Goal: Task Accomplishment & Management: Complete application form

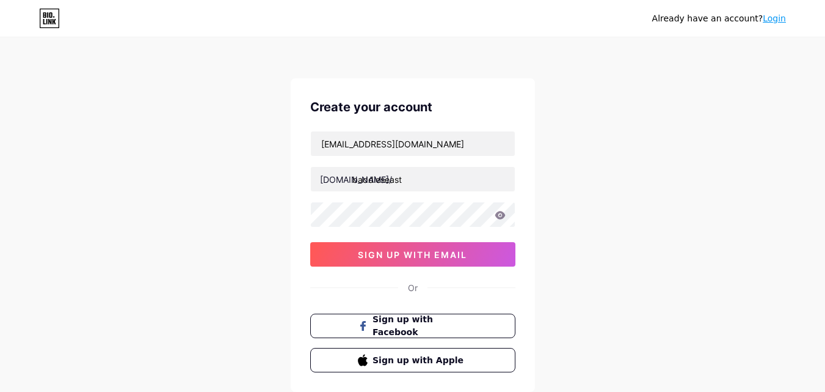
type input "baddieseast"
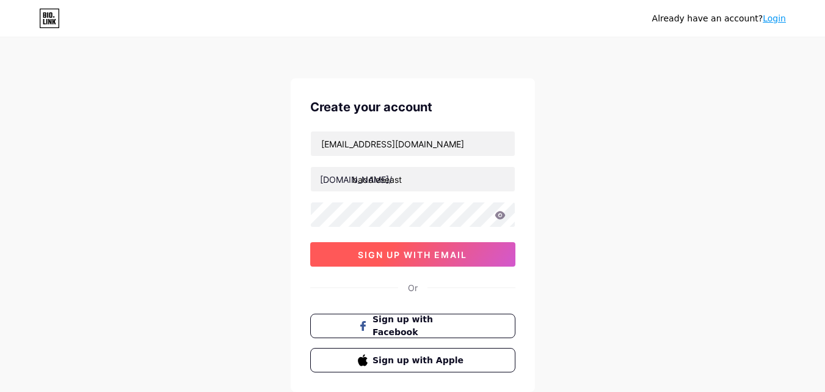
click at [412, 245] on button "sign up with email" at bounding box center [412, 254] width 205 height 24
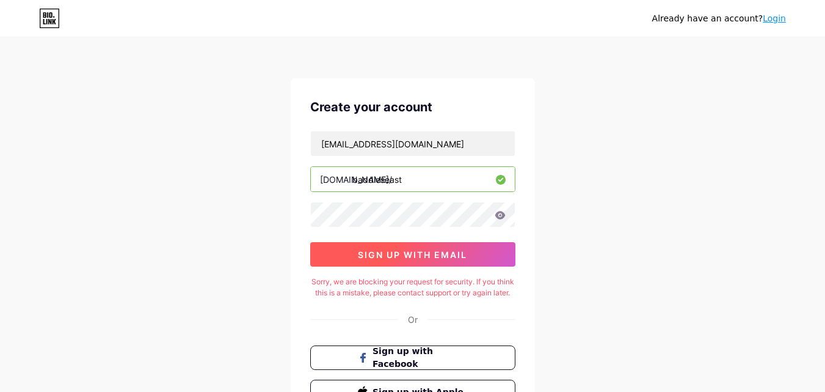
click at [407, 246] on button "sign up with email" at bounding box center [412, 254] width 205 height 24
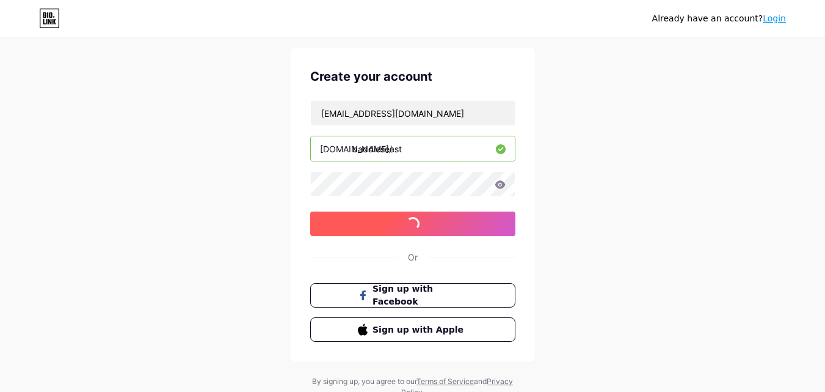
scroll to position [61, 0]
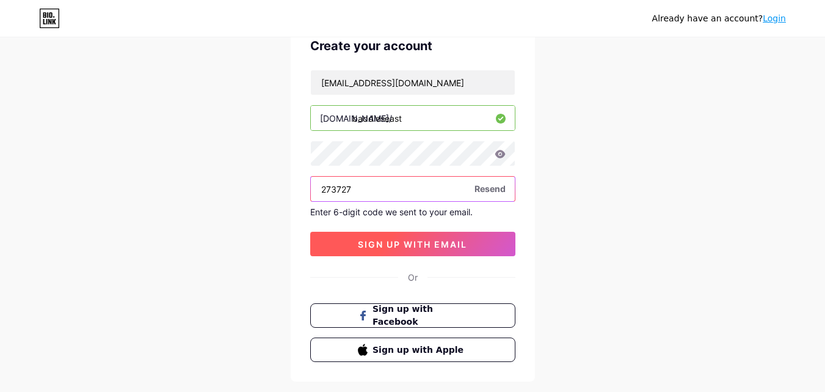
type input "273727"
click at [352, 241] on button "sign up with email" at bounding box center [412, 244] width 205 height 24
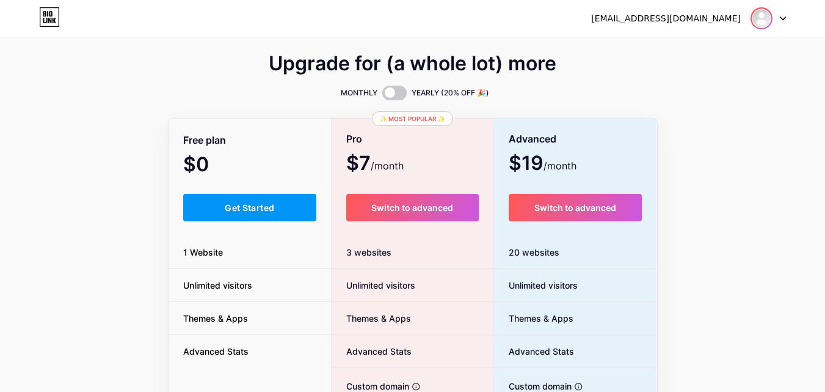
click at [770, 21] on img at bounding box center [762, 19] width 20 height 20
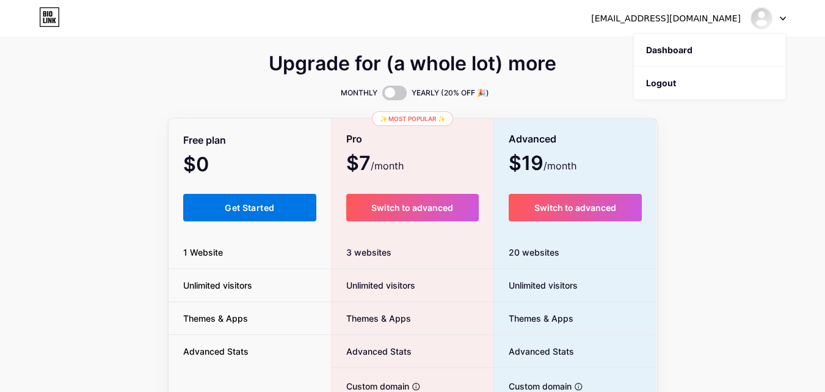
click at [244, 213] on button "Get Started" at bounding box center [250, 207] width 134 height 27
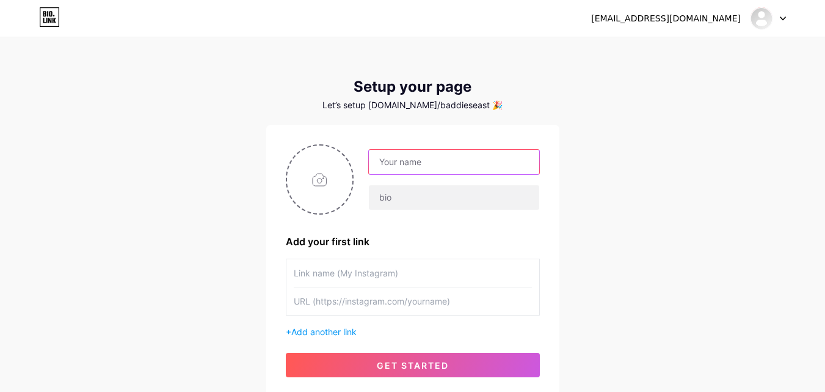
click at [388, 151] on input "text" at bounding box center [454, 162] width 170 height 24
type input "Baddies East"
click at [399, 212] on div "Baddies East" at bounding box center [413, 179] width 254 height 70
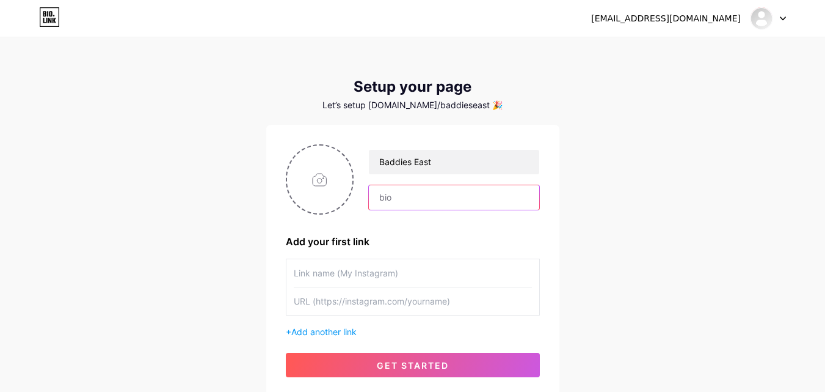
click at [411, 196] on input "text" at bounding box center [454, 197] width 170 height 24
paste input "Hello! Welcome to our website. [DOMAIN_NAME] is a platform where you can watch …"
type input "Hello! Welcome to our website. [DOMAIN_NAME] is a platform where you can watch …"
click at [440, 261] on input "text" at bounding box center [413, 272] width 238 height 27
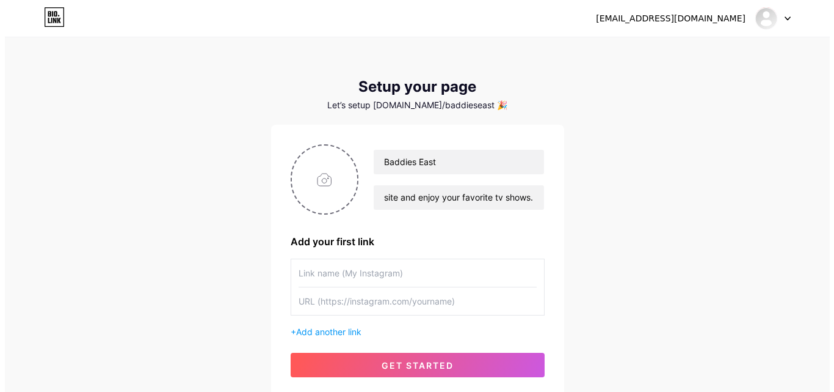
scroll to position [0, 0]
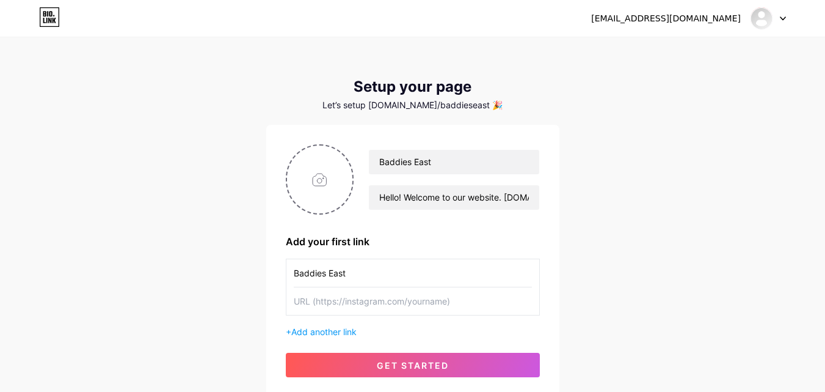
type input "Baddies East"
click at [401, 312] on input "text" at bounding box center [413, 300] width 238 height 27
paste input "[URL][DOMAIN_NAME]"
type input "[URL][DOMAIN_NAME]"
click at [332, 177] on input "file" at bounding box center [320, 179] width 66 height 68
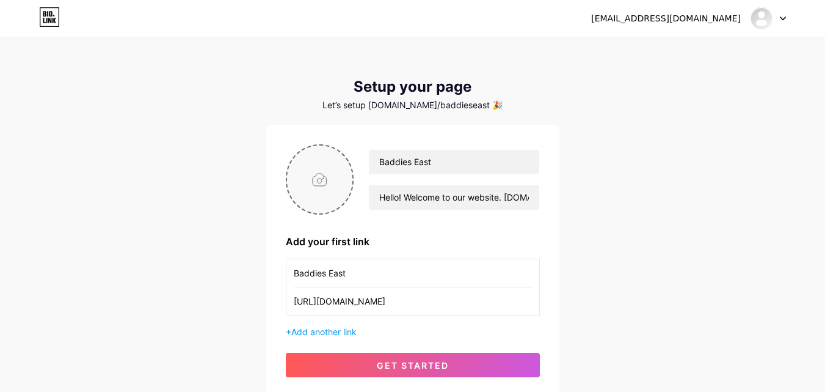
type input "C:\fakepath\Baddies Free.png"
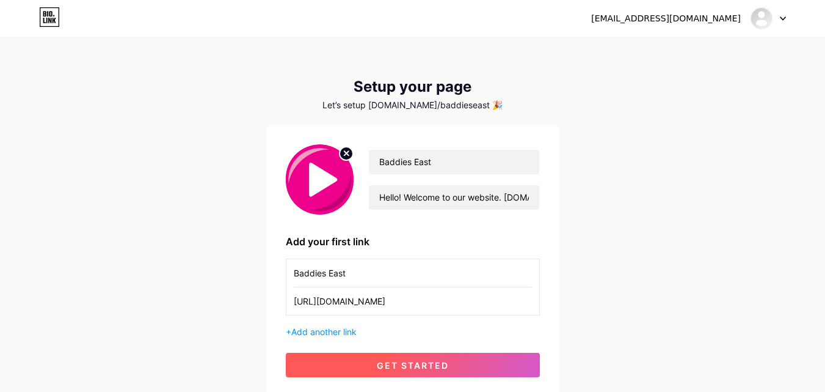
click at [380, 360] on span "get started" at bounding box center [413, 365] width 72 height 10
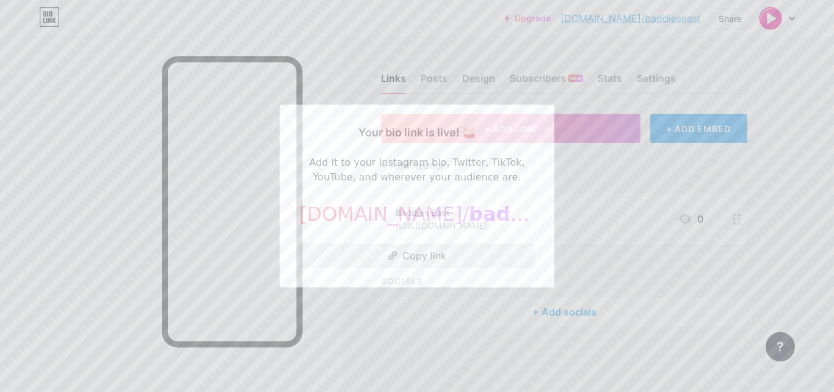
click at [415, 260] on button "Copy link" at bounding box center [417, 255] width 236 height 24
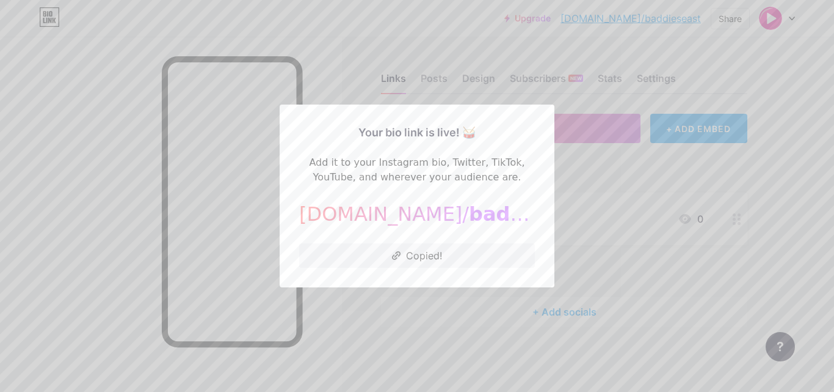
click at [622, 213] on div at bounding box center [417, 196] width 834 height 392
